Goal: Information Seeking & Learning: Learn about a topic

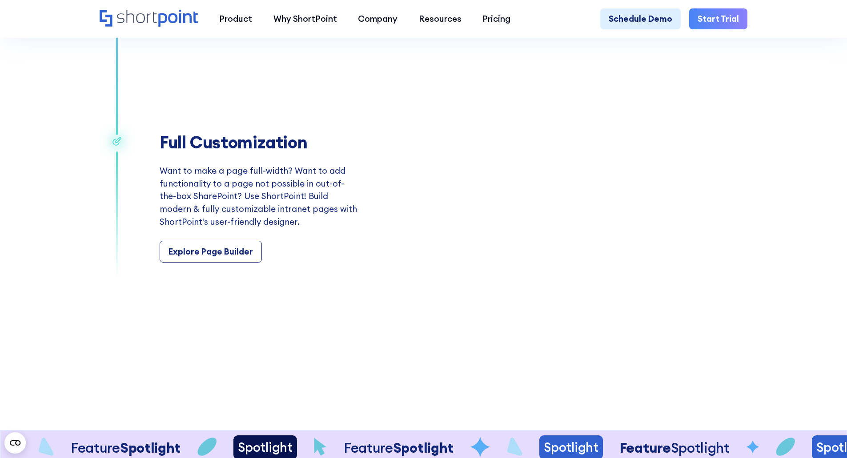
scroll to position [1778, 0]
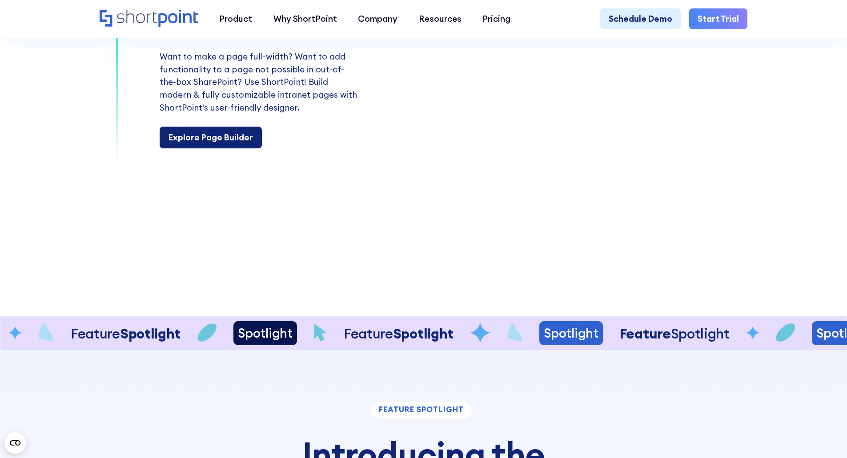
click at [241, 149] on link "Explore Page Builder" at bounding box center [211, 138] width 102 height 22
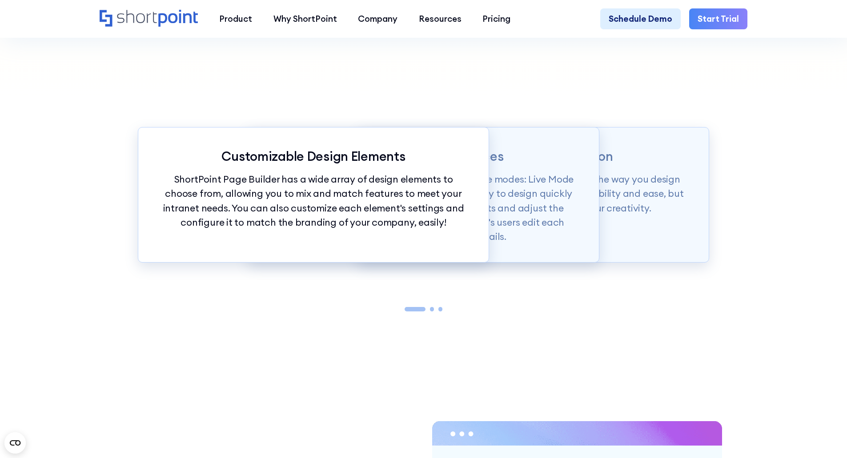
scroll to position [1022, 0]
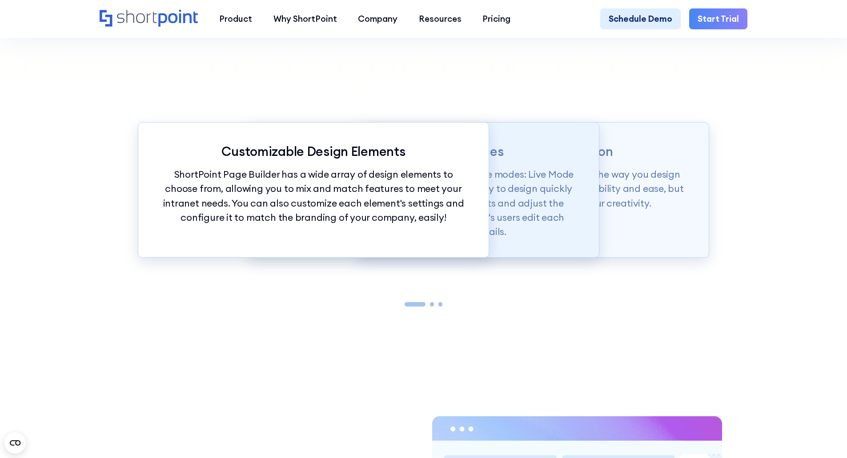
click at [540, 183] on p "Page builder allows users to design in two flexible modes: Live Mode & Grid Mod…" at bounding box center [423, 204] width 308 height 72
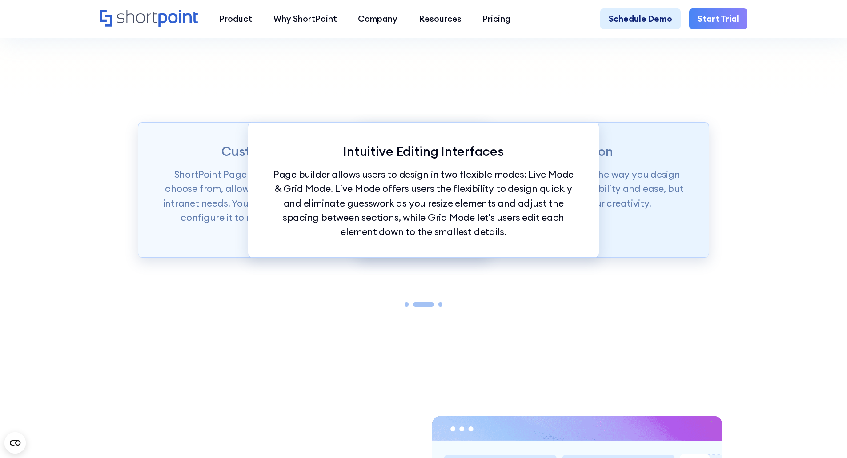
click at [636, 196] on p "ShortPoint Page Builder is truly revolutionizing the way you design your Intran…" at bounding box center [533, 189] width 308 height 43
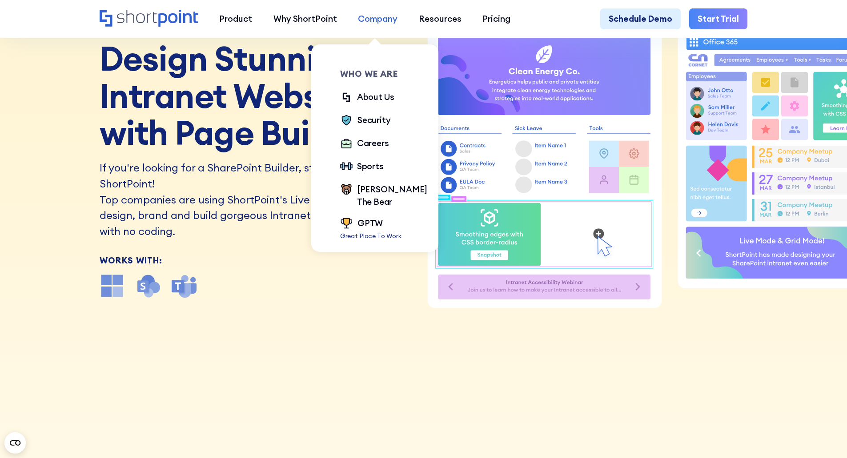
scroll to position [0, 0]
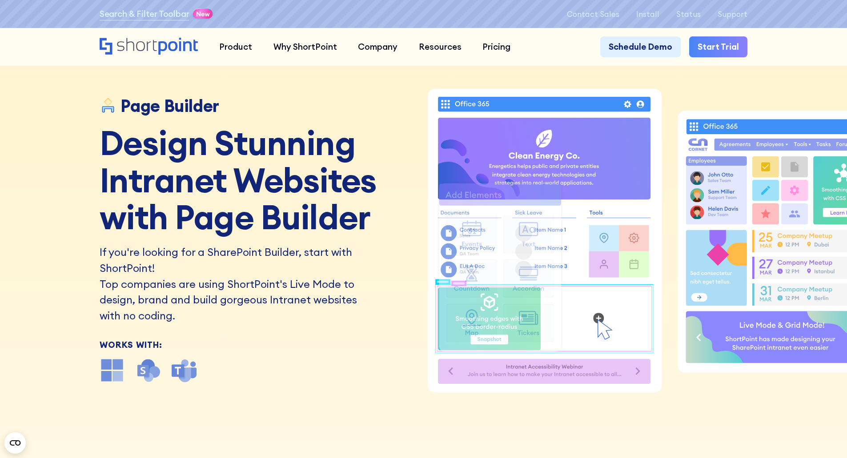
click at [375, 22] on div "Search & Filter Toolbar -722 Days -15 Hours -60 Minutes -15 Seconds Until Launc…" at bounding box center [423, 14] width 847 height 28
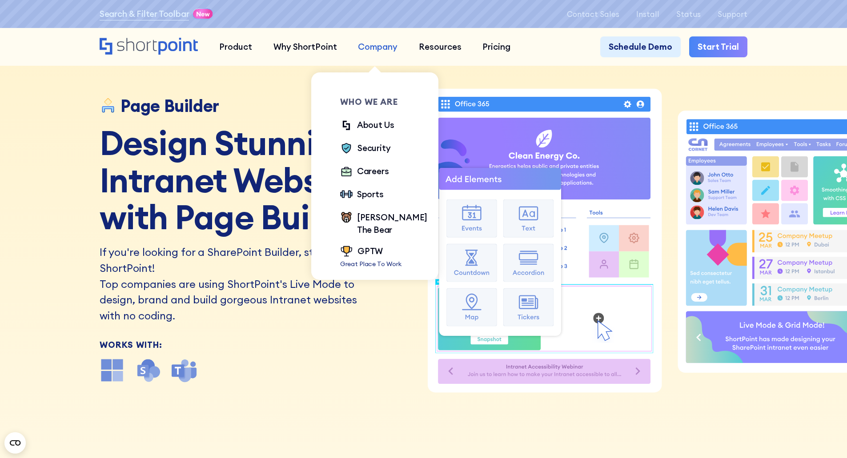
click at [380, 49] on div "Company" at bounding box center [378, 46] width 40 height 13
